Goal: Task Accomplishment & Management: Use online tool/utility

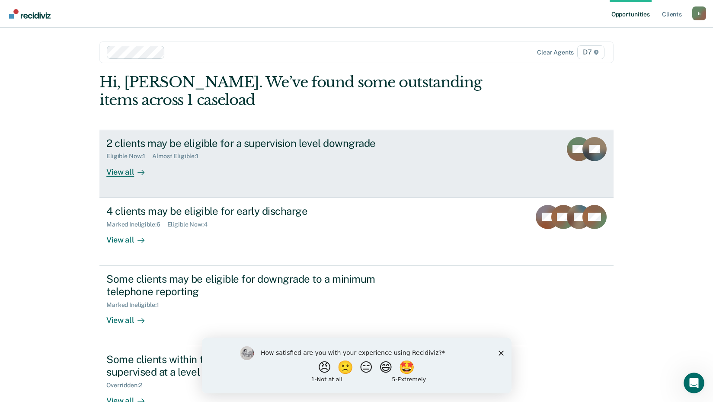
click at [138, 171] on icon at bounding box center [141, 172] width 7 height 7
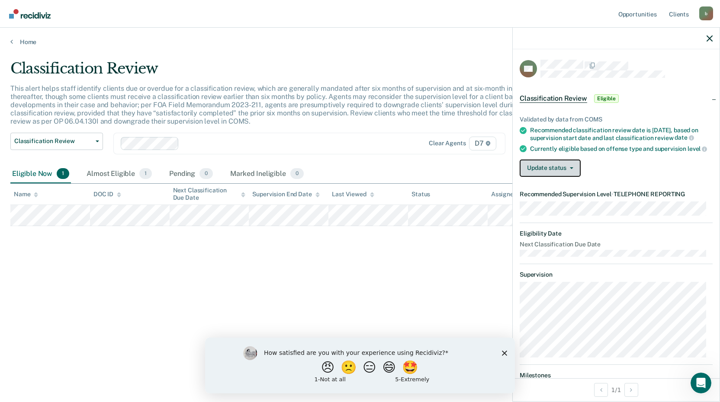
click at [576, 173] on button "Update status" at bounding box center [549, 168] width 61 height 17
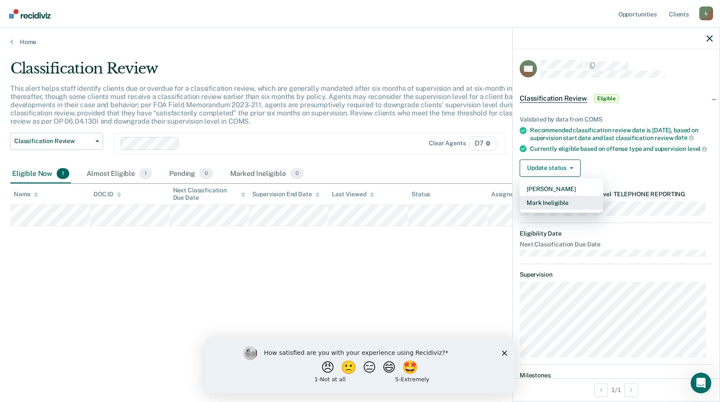
click at [574, 210] on button "Mark Ineligible" at bounding box center [560, 203] width 83 height 14
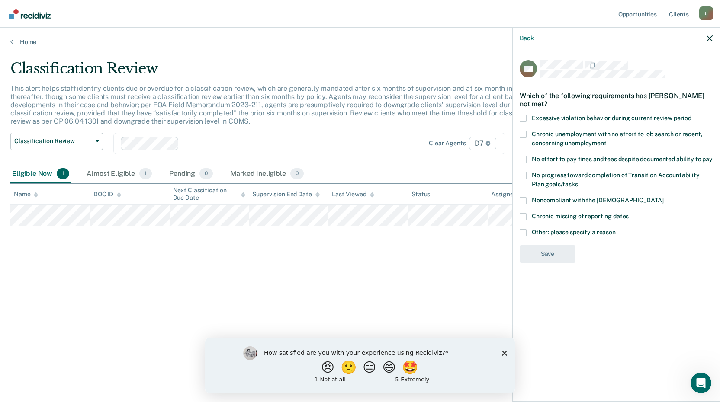
click at [526, 232] on span at bounding box center [522, 232] width 7 height 7
click at [616, 229] on input "Other: please specify a reason" at bounding box center [616, 229] width 0 height 0
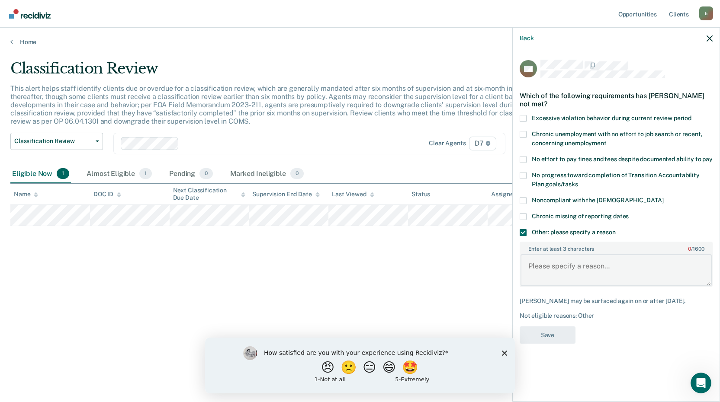
click at [553, 273] on textarea "Enter at least 3 characters 0 / 1600" at bounding box center [615, 270] width 191 height 32
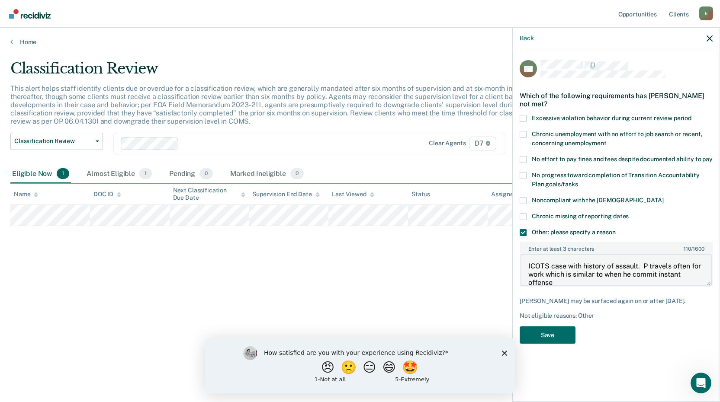
scroll to position [1, 0]
type textarea "ICOTS case with history of assault. P travels often for work which is similar t…"
click at [568, 336] on button "Save" at bounding box center [547, 336] width 56 height 18
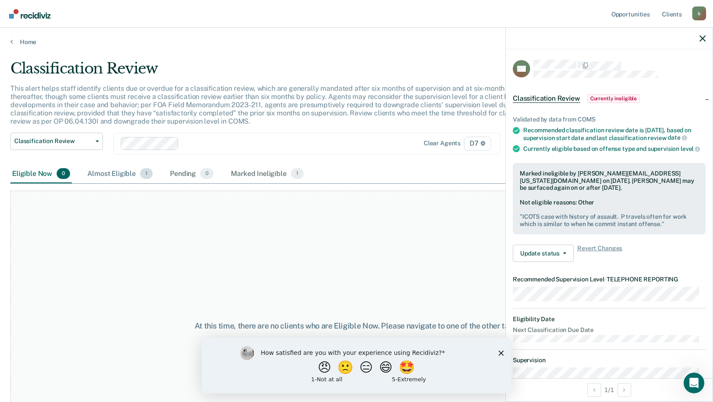
click at [93, 167] on div "Almost Eligible 1" at bounding box center [120, 174] width 69 height 19
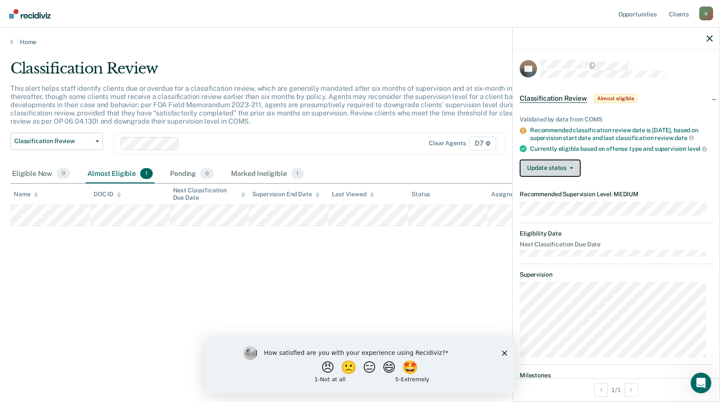
click at [564, 173] on button "Update status" at bounding box center [549, 168] width 61 height 17
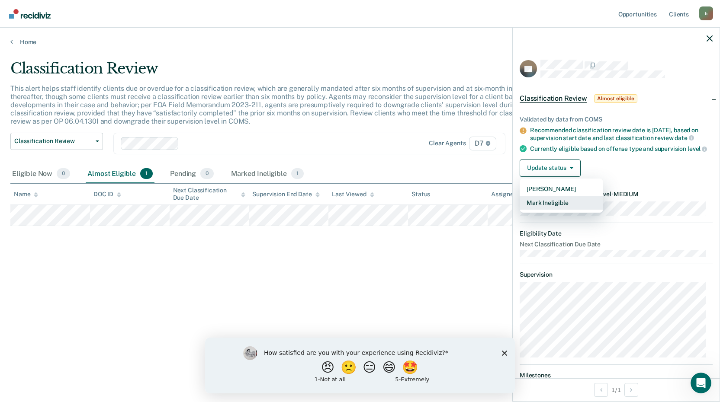
click at [556, 210] on button "Mark Ineligible" at bounding box center [560, 203] width 83 height 14
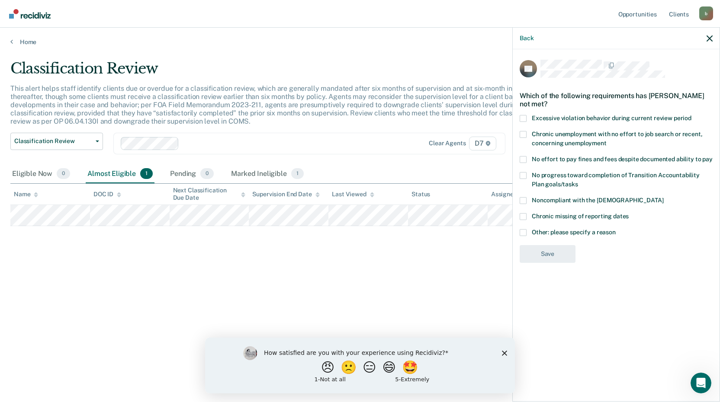
click at [521, 230] on span at bounding box center [522, 232] width 7 height 7
click at [616, 229] on input "Other: please specify a reason" at bounding box center [616, 229] width 0 height 0
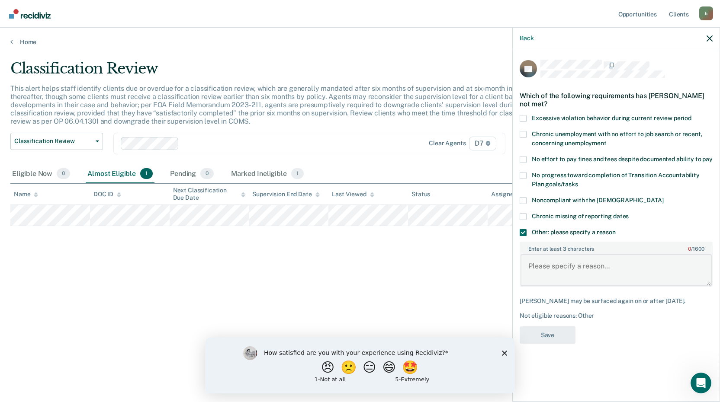
click at [571, 266] on textarea "Enter at least 3 characters 0 / 1600" at bounding box center [615, 270] width 191 height 32
type textarea "Participant of sobriety court."
click at [558, 315] on div "Not eligible reasons: Other" at bounding box center [615, 315] width 193 height 7
click at [557, 334] on button "Save" at bounding box center [547, 336] width 56 height 18
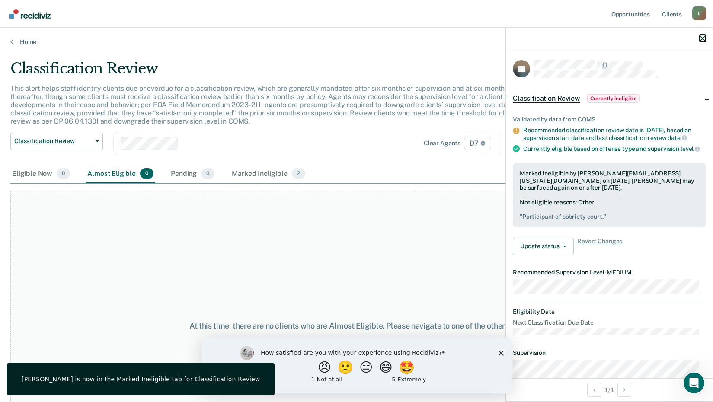
click at [702, 37] on icon "button" at bounding box center [703, 38] width 6 height 6
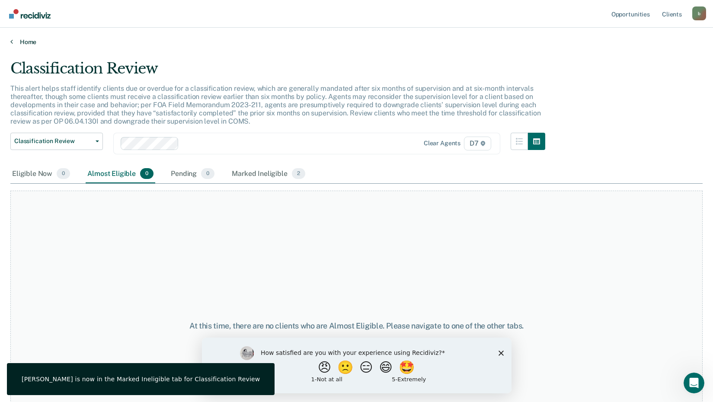
click at [19, 43] on link "Home" at bounding box center [356, 42] width 693 height 8
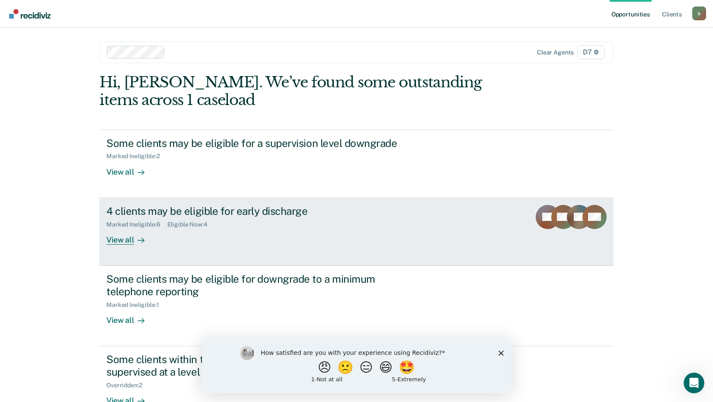
click at [120, 241] on div "View all" at bounding box center [130, 236] width 48 height 17
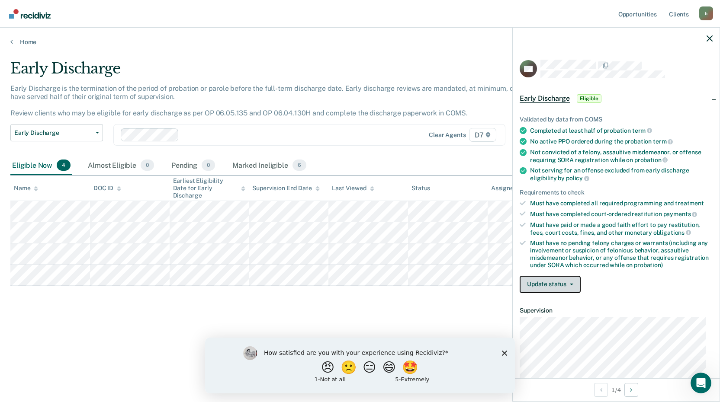
click at [557, 283] on button "Update status" at bounding box center [549, 284] width 61 height 17
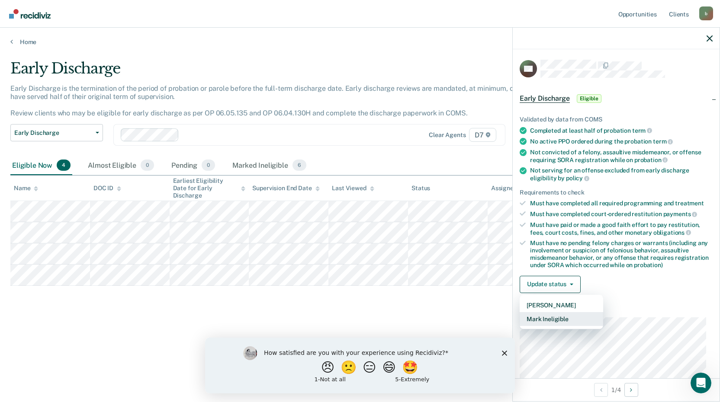
click at [559, 317] on button "Mark Ineligible" at bounding box center [560, 319] width 83 height 14
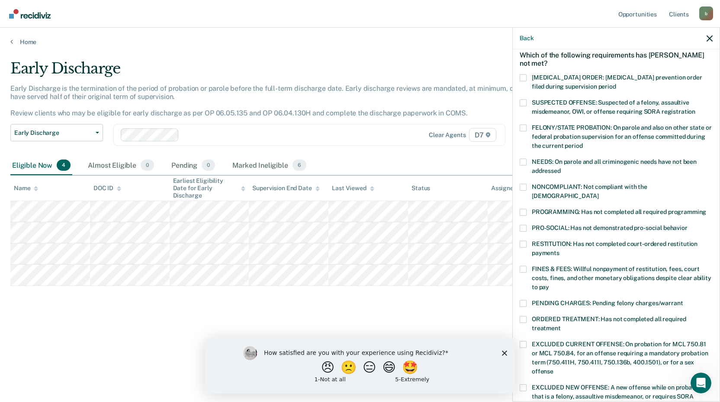
scroll to position [210, 0]
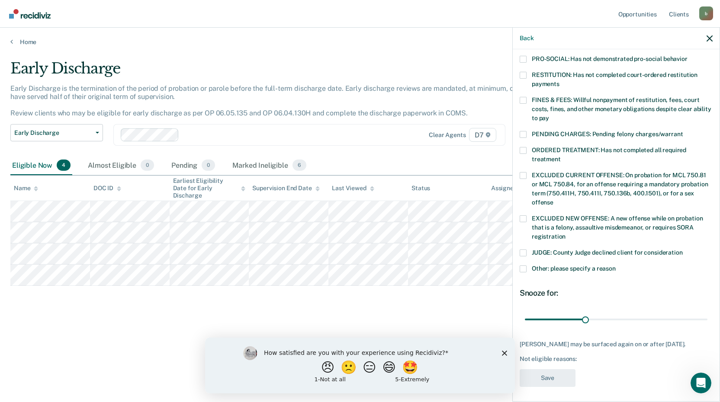
click at [521, 266] on span at bounding box center [522, 269] width 7 height 7
click at [616, 266] on input "Other: please specify a reason" at bounding box center [616, 266] width 0 height 0
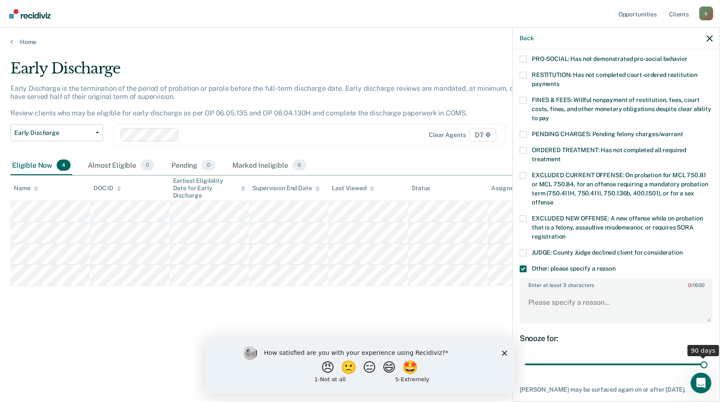
drag, startPoint x: 582, startPoint y: 355, endPoint x: 723, endPoint y: 350, distance: 141.1
type input "90"
click at [707, 357] on input "range" at bounding box center [616, 364] width 183 height 15
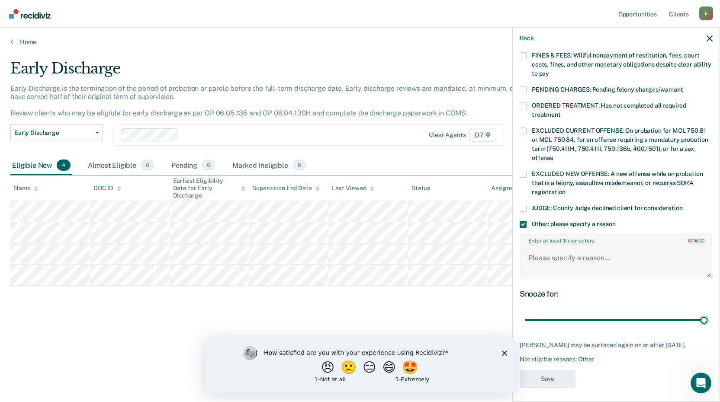
scroll to position [255, 0]
click at [544, 252] on textarea "Enter at least 3 characters 0 / 1600" at bounding box center [615, 261] width 191 height 32
click at [460, 249] on body "Looks like you’re using Internet Explorer 11. For faster loading and a better e…" at bounding box center [360, 201] width 720 height 402
type textarea "Participant in Sobriety Court."
click at [558, 375] on button "Save" at bounding box center [547, 378] width 56 height 18
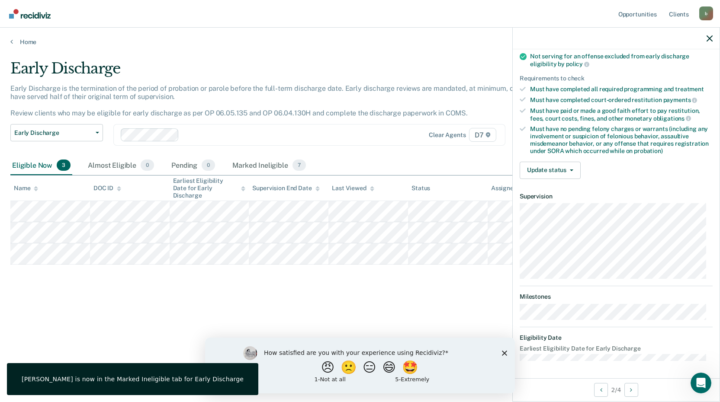
scroll to position [113, 0]
click at [543, 167] on button "Update status" at bounding box center [549, 171] width 61 height 17
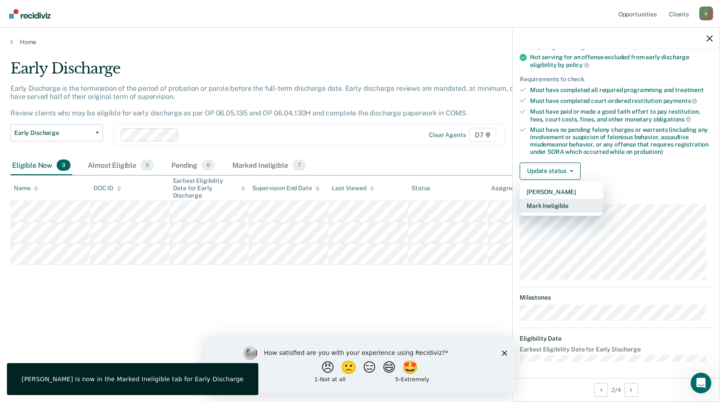
click at [552, 202] on button "Mark Ineligible" at bounding box center [560, 206] width 83 height 14
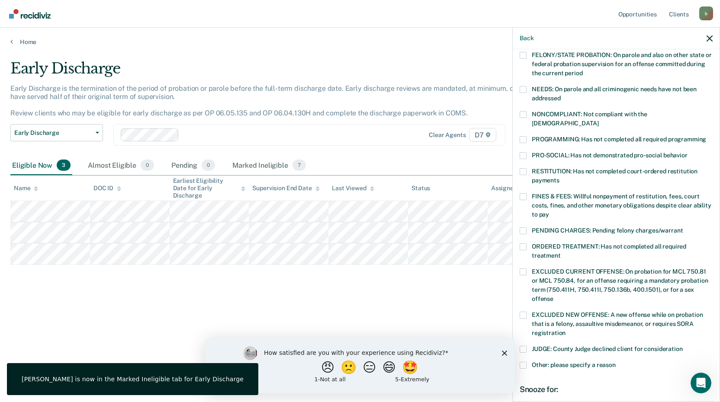
click at [526, 362] on span at bounding box center [522, 365] width 7 height 7
click at [616, 362] on input "Other: please specify a reason" at bounding box center [616, 362] width 0 height 0
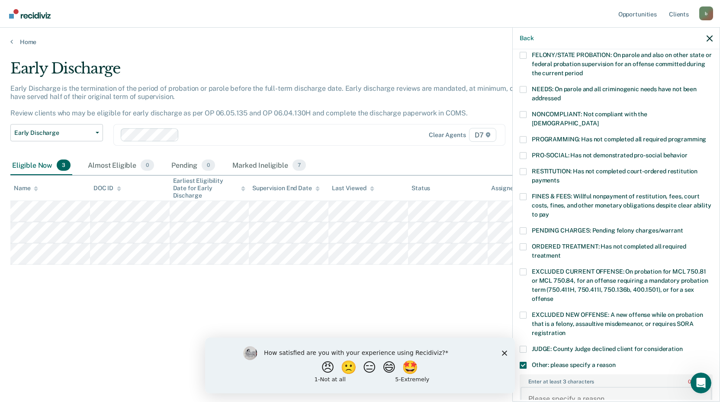
click at [559, 387] on textarea "Enter at least 3 characters 0 / 1600" at bounding box center [615, 403] width 191 height 32
paste textarea "Participant in Sobriety Court."
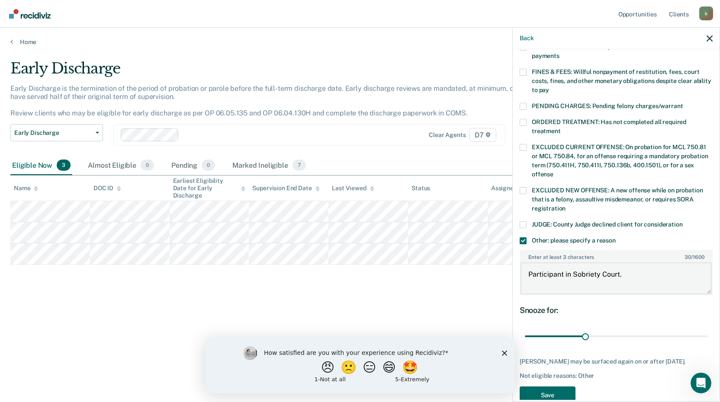
scroll to position [255, 0]
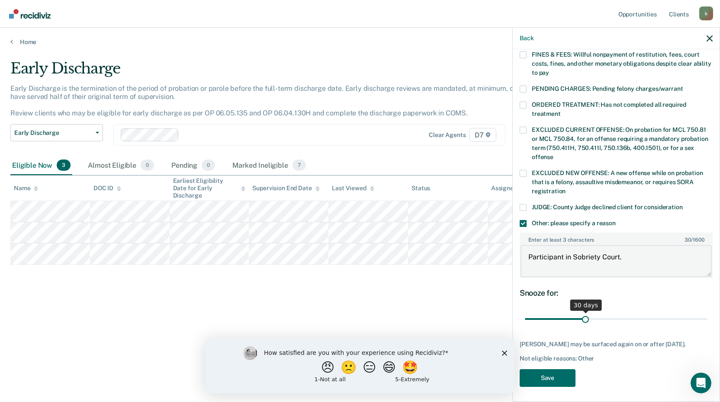
type textarea "Participant in Sobriety Court."
drag, startPoint x: 581, startPoint y: 305, endPoint x: 715, endPoint y: 308, distance: 133.3
type input "90"
click at [707, 312] on input "range" at bounding box center [616, 319] width 183 height 15
click at [554, 375] on button "Save" at bounding box center [547, 378] width 56 height 18
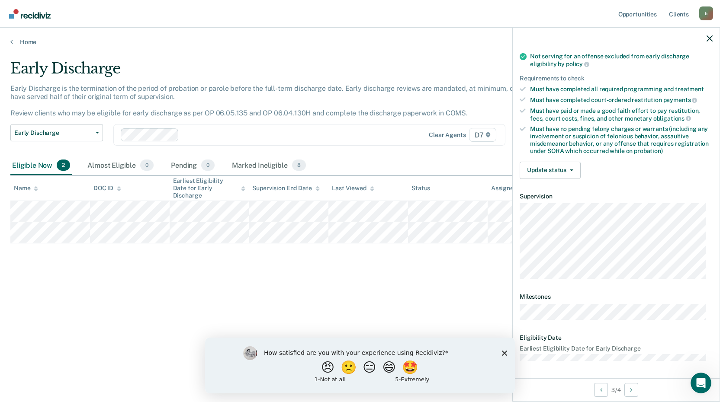
scroll to position [113, 0]
click at [564, 171] on button "Update status" at bounding box center [549, 171] width 61 height 17
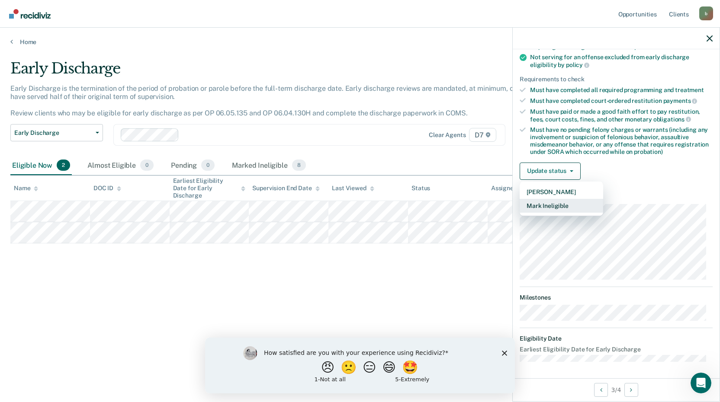
click at [553, 205] on button "Mark Ineligible" at bounding box center [560, 206] width 83 height 14
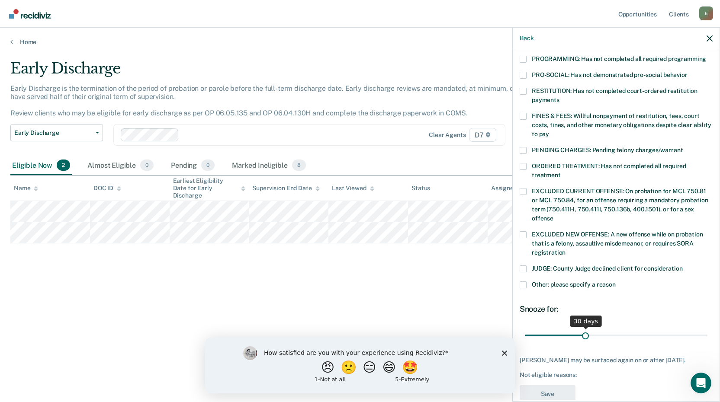
scroll to position [200, 0]
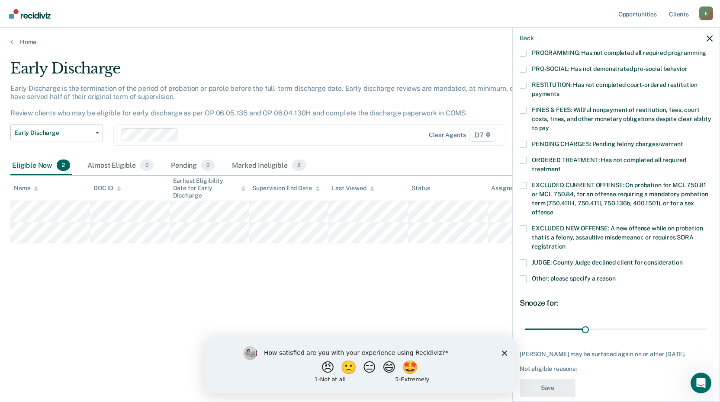
click at [524, 265] on div "JUDGE: County Judge declined client for consideration" at bounding box center [615, 268] width 193 height 16
click at [522, 276] on div "Other: please specify a reason" at bounding box center [615, 284] width 193 height 16
click at [522, 276] on span at bounding box center [522, 279] width 7 height 7
click at [616, 276] on input "Other: please specify a reason" at bounding box center [616, 276] width 0 height 0
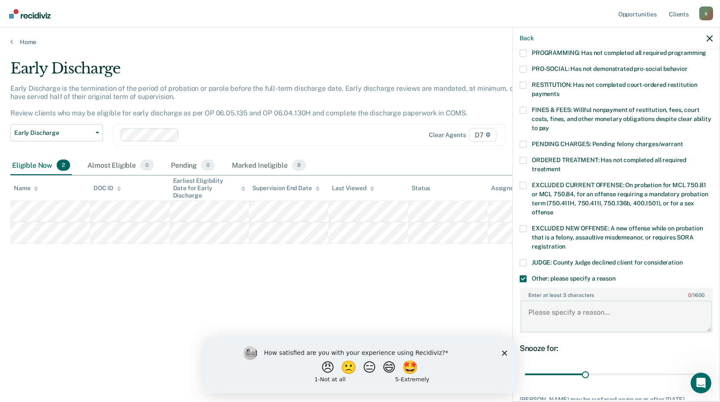
click at [563, 308] on textarea "Enter at least 3 characters 0 / 1600" at bounding box center [615, 317] width 191 height 32
paste textarea "Participant in Sobriety Court."
type textarea "Participant in Sobriety Court."
drag, startPoint x: 585, startPoint y: 363, endPoint x: 723, endPoint y: 371, distance: 138.2
type input "90"
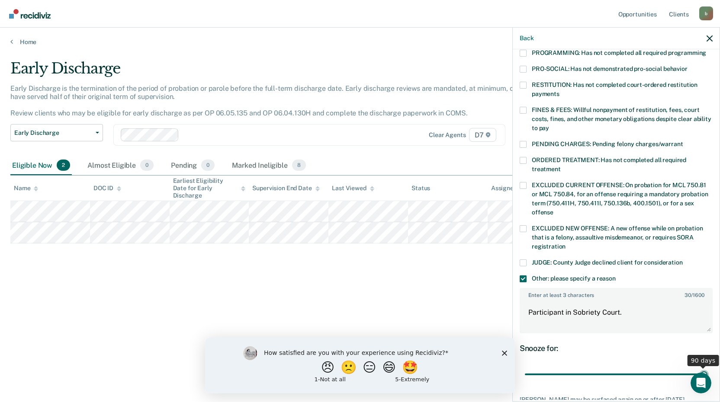
click at [707, 371] on input "range" at bounding box center [616, 374] width 183 height 15
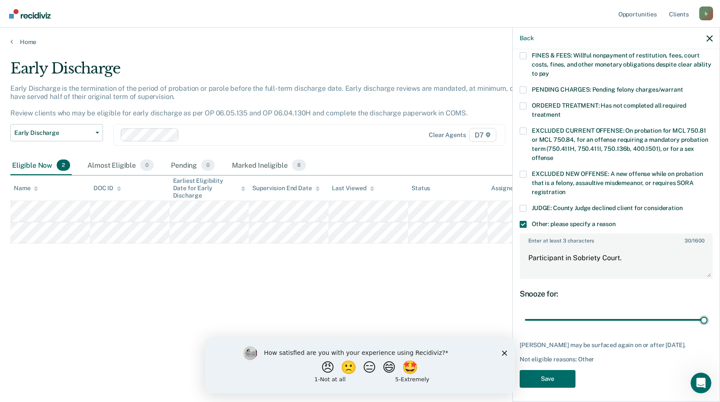
scroll to position [255, 0]
click at [563, 379] on button "Save" at bounding box center [547, 378] width 56 height 18
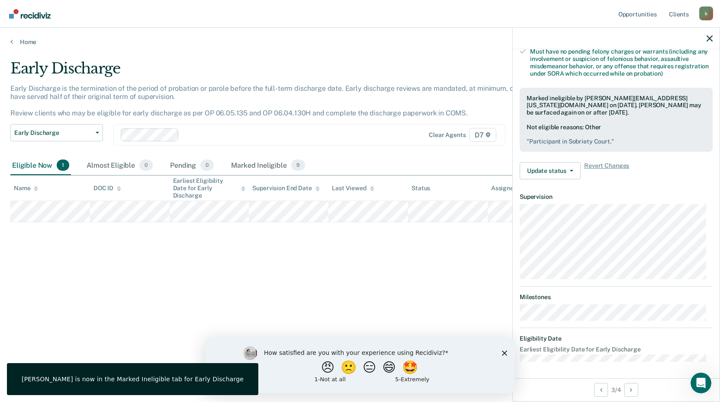
scroll to position [113, 0]
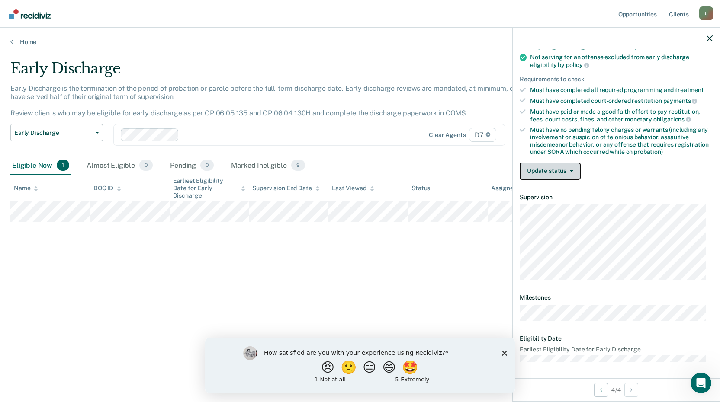
click at [573, 169] on button "Update status" at bounding box center [549, 171] width 61 height 17
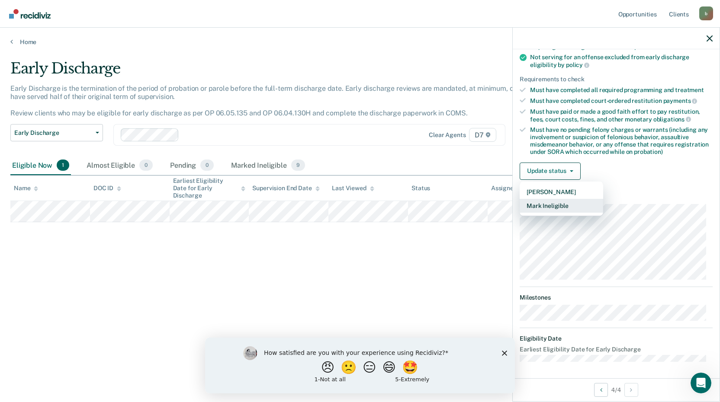
click at [561, 201] on button "Mark Ineligible" at bounding box center [560, 206] width 83 height 14
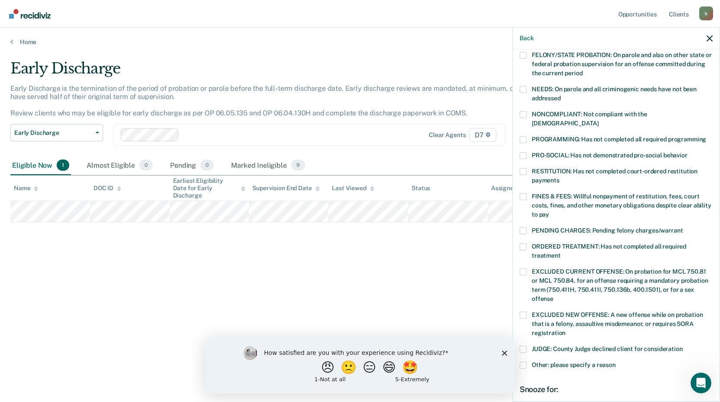
click at [525, 362] on span at bounding box center [522, 365] width 7 height 7
click at [616, 362] on input "Other: please specify a reason" at bounding box center [616, 362] width 0 height 0
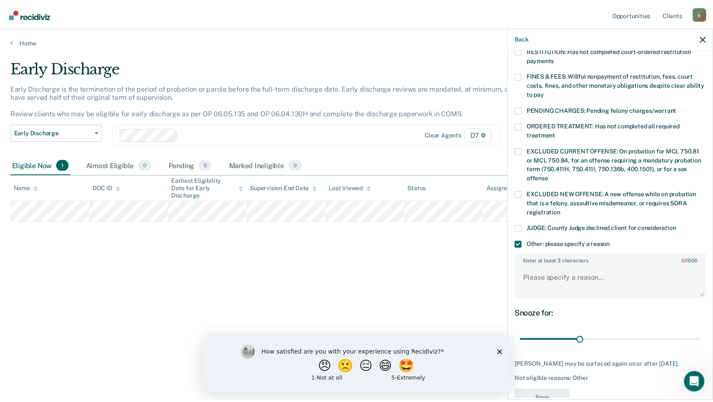
scroll to position [243, 0]
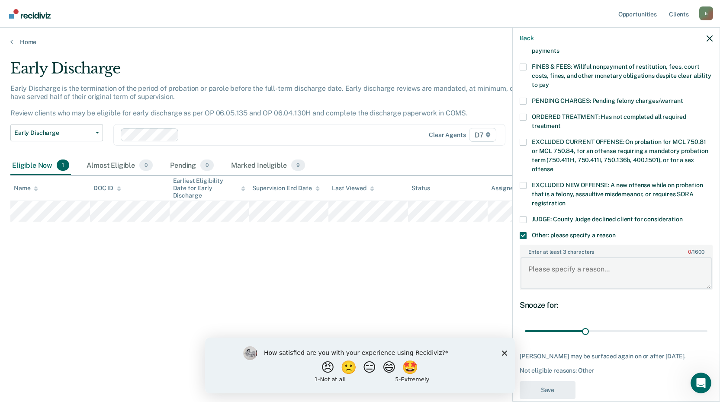
click at [542, 263] on textarea "Enter at least 3 characters 0 / 1600" at bounding box center [615, 273] width 191 height 32
paste textarea "Participant in Sobriety Court."
type textarea "Participant in Sobriety Court."
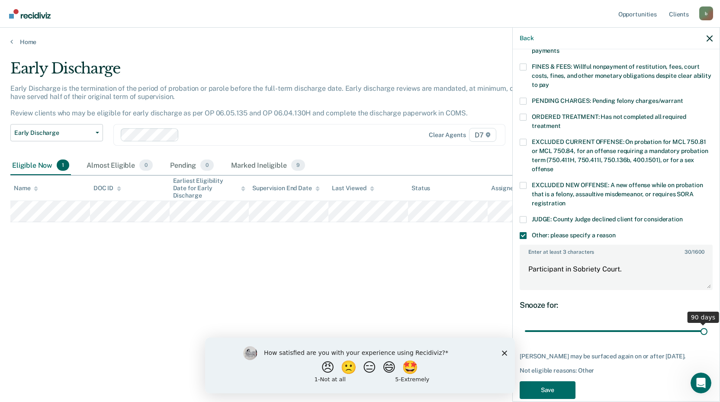
drag, startPoint x: 584, startPoint y: 322, endPoint x: 704, endPoint y: 334, distance: 120.5
type input "90"
click at [704, 334] on input "range" at bounding box center [616, 331] width 183 height 15
click at [560, 382] on button "Save" at bounding box center [547, 391] width 56 height 18
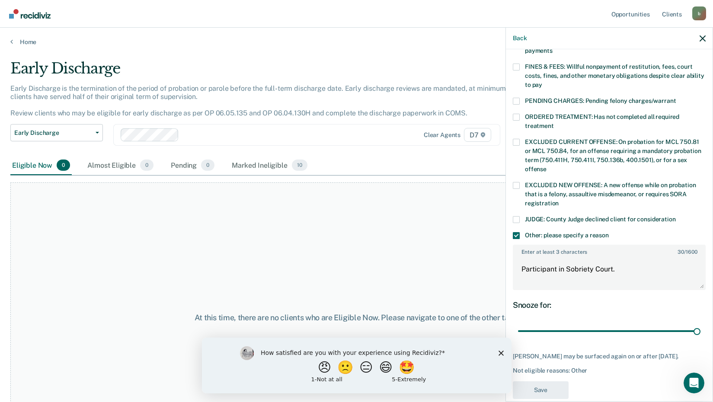
scroll to position [192, 0]
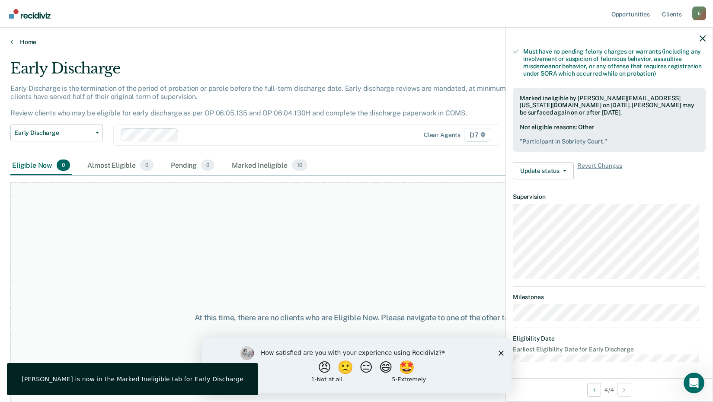
click at [23, 38] on link "Home" at bounding box center [356, 42] width 693 height 8
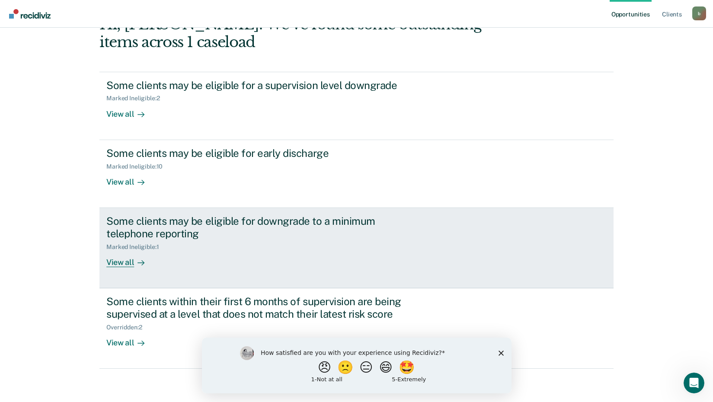
scroll to position [59, 0]
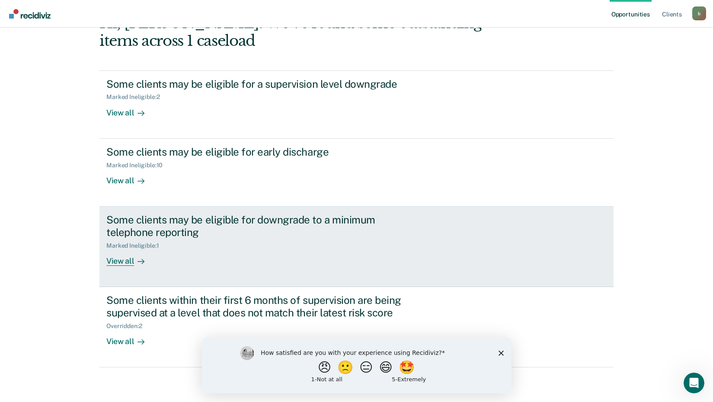
click at [119, 260] on div "View all" at bounding box center [130, 257] width 48 height 17
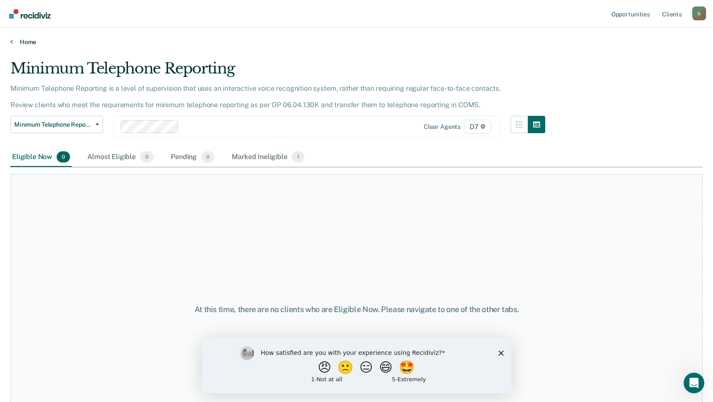
click at [29, 40] on link "Home" at bounding box center [356, 42] width 693 height 8
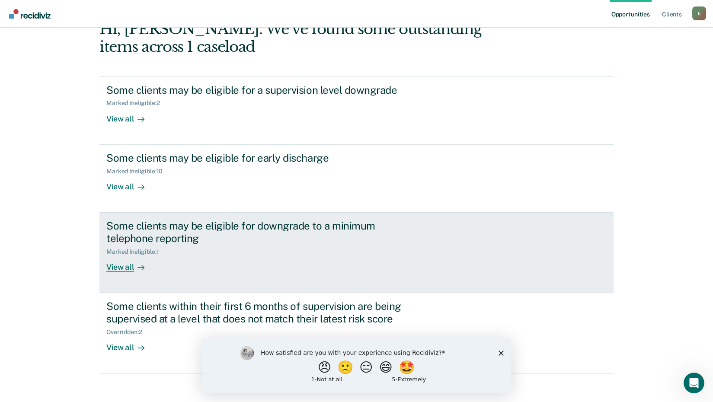
scroll to position [59, 0]
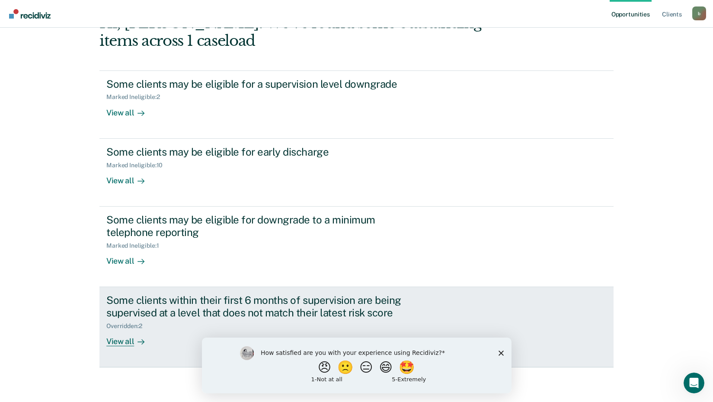
click at [115, 341] on div "View all" at bounding box center [130, 338] width 48 height 17
